Goal: Find specific page/section: Find specific page/section

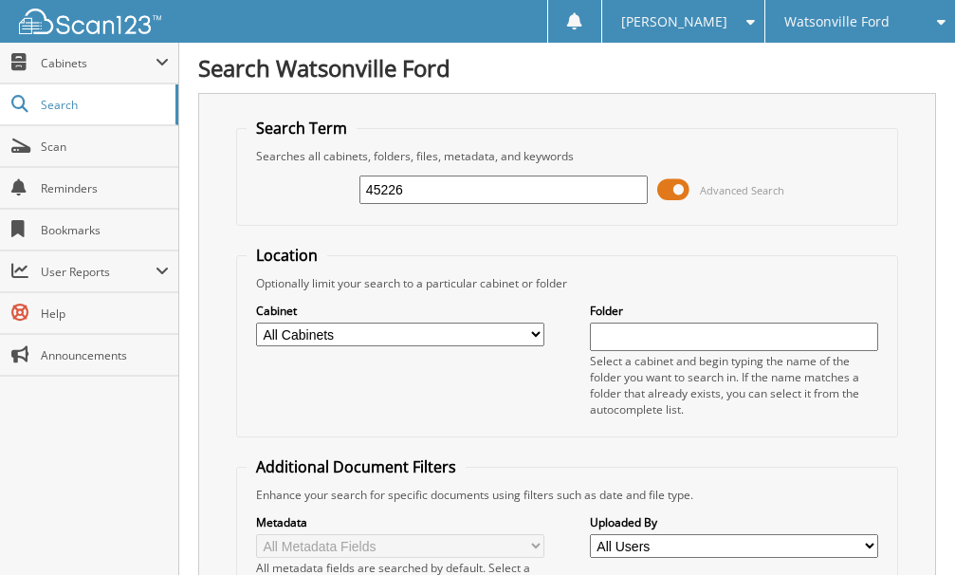
type input "45226"
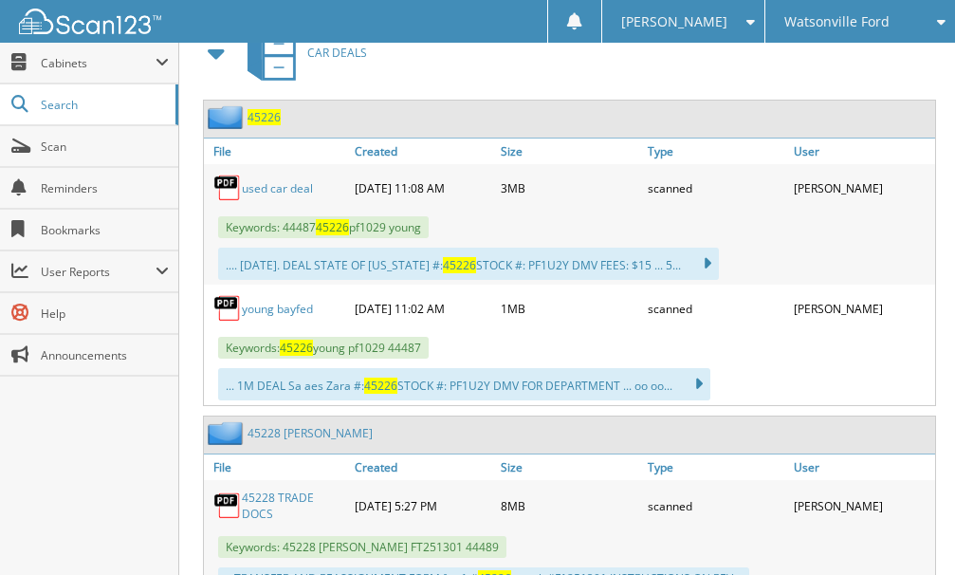
scroll to position [1006, 0]
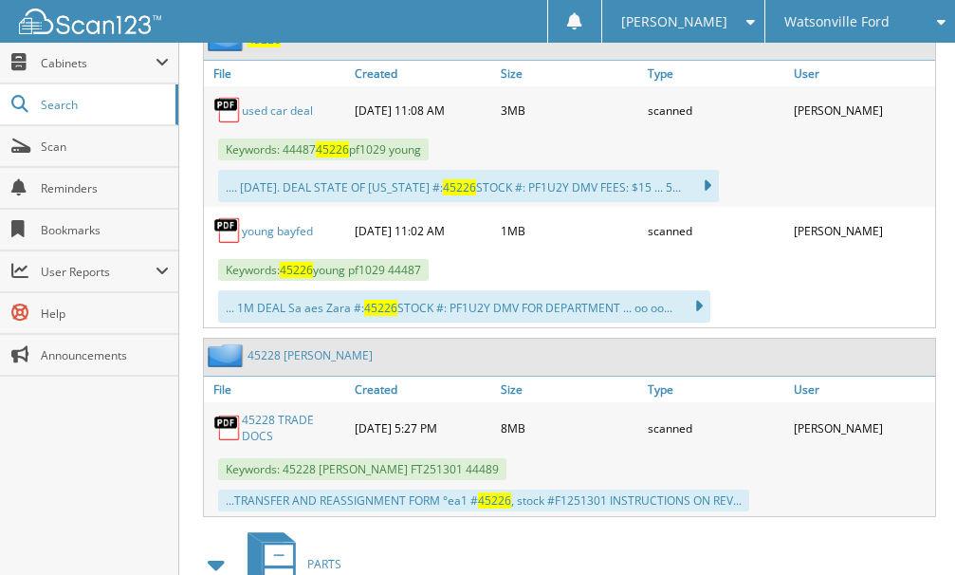
click at [280, 114] on link "used car deal" at bounding box center [277, 110] width 71 height 16
click at [60, 138] on span "Scan" at bounding box center [105, 146] width 128 height 16
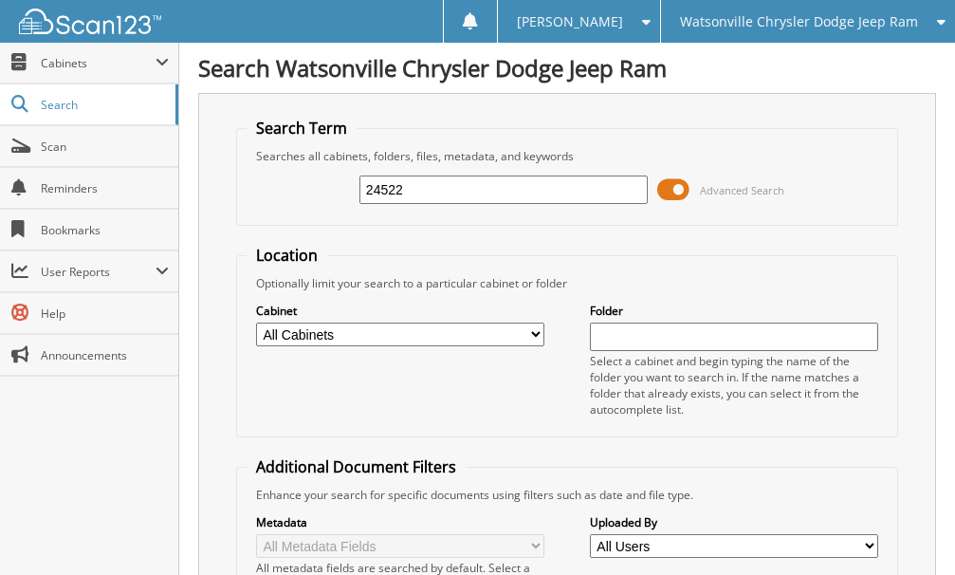
type input "24522"
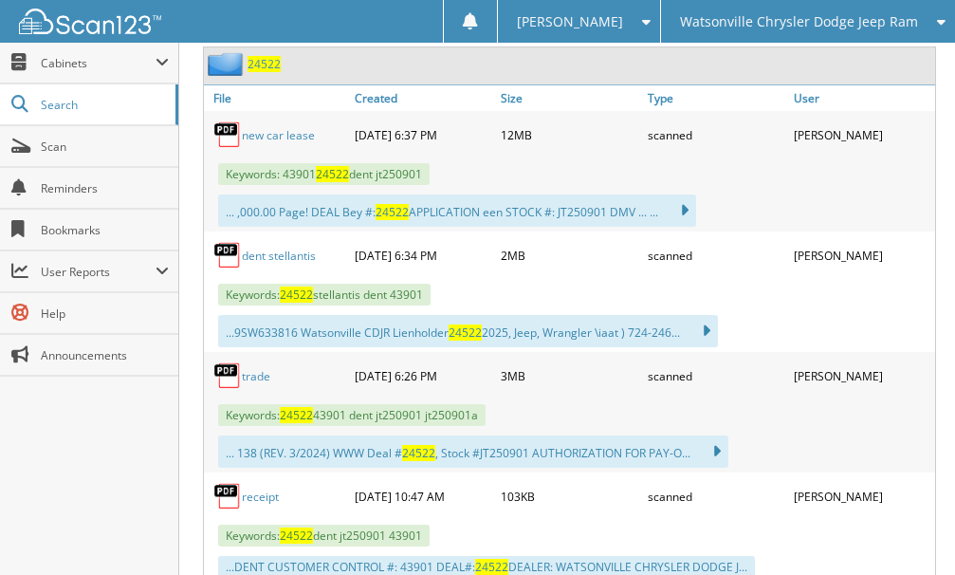
scroll to position [1006, 0]
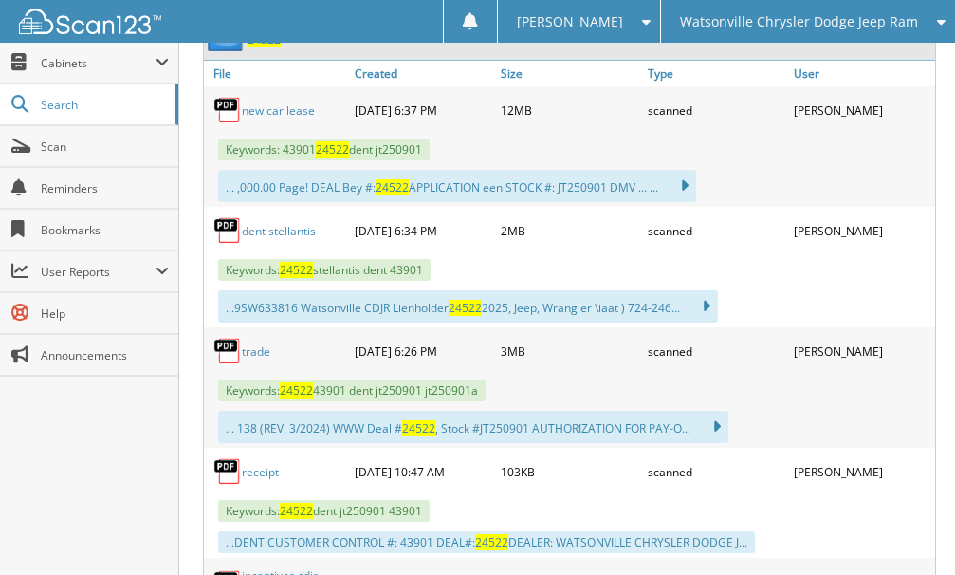
click at [279, 111] on link "new car lease" at bounding box center [278, 110] width 73 height 16
click at [734, 22] on span "Watsonville Chrysler Dodge Jeep Ram" at bounding box center [799, 21] width 238 height 11
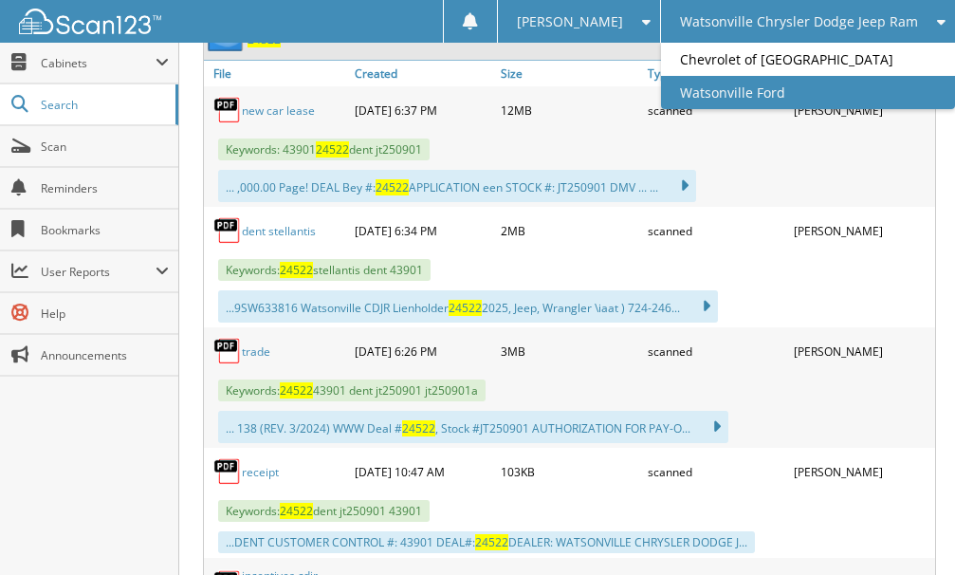
click at [745, 93] on link "Watsonville Ford" at bounding box center [808, 92] width 294 height 33
